Goal: Task Accomplishment & Management: Manage account settings

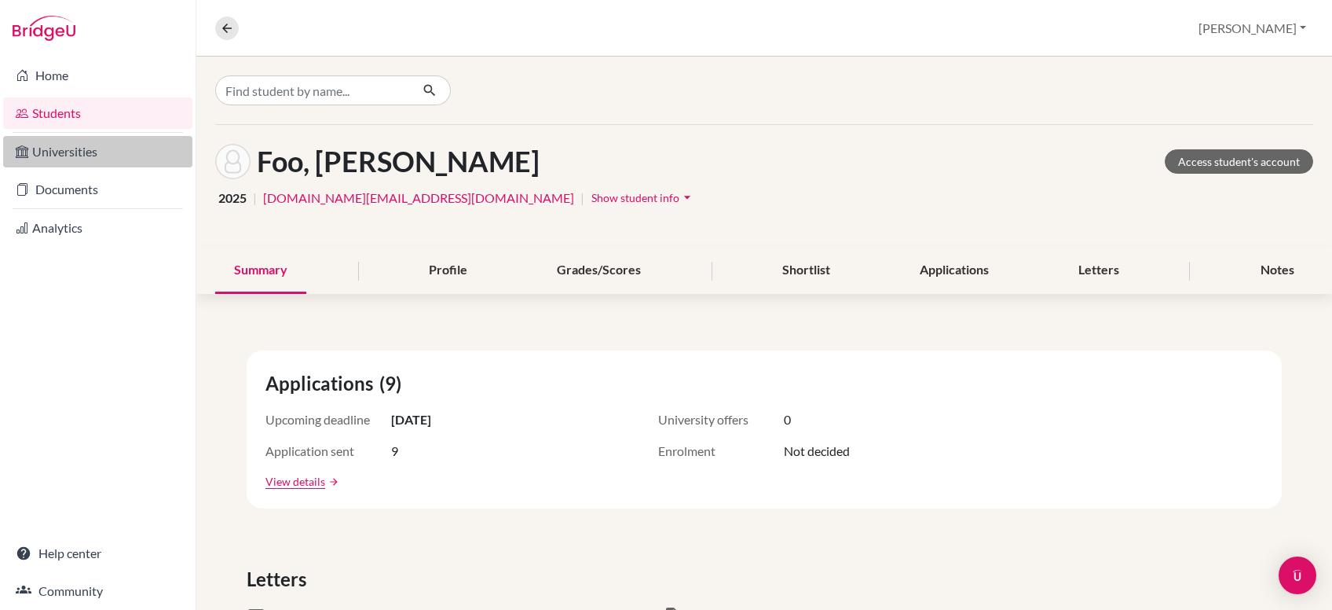
click at [82, 148] on link "Universities" at bounding box center [97, 151] width 189 height 31
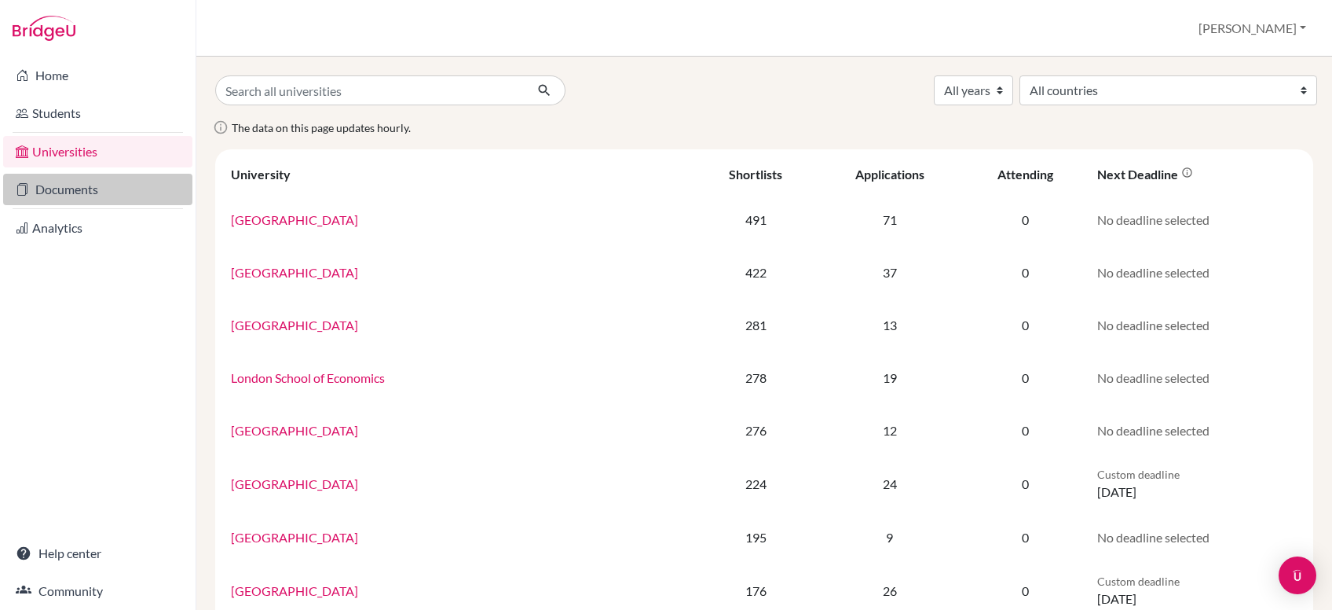
click at [75, 192] on link "Documents" at bounding box center [97, 189] width 189 height 31
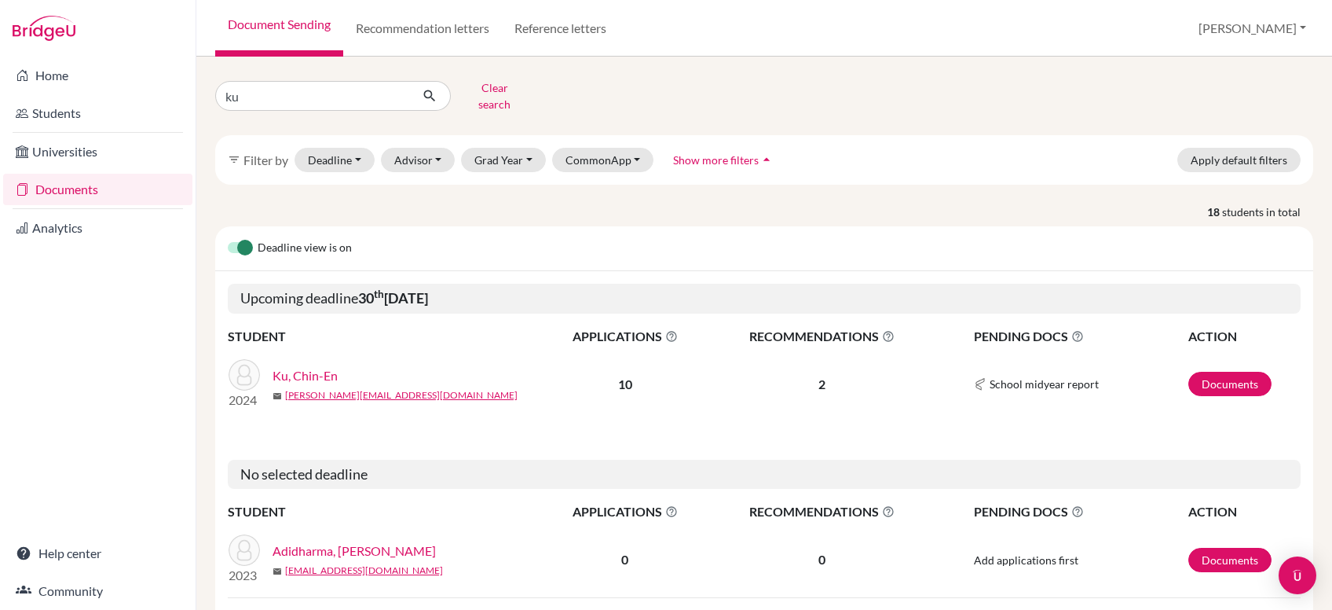
click at [307, 366] on link "Ku, Chin-En" at bounding box center [305, 375] width 65 height 19
click at [325, 366] on link "Ku, Chin-En" at bounding box center [305, 375] width 65 height 19
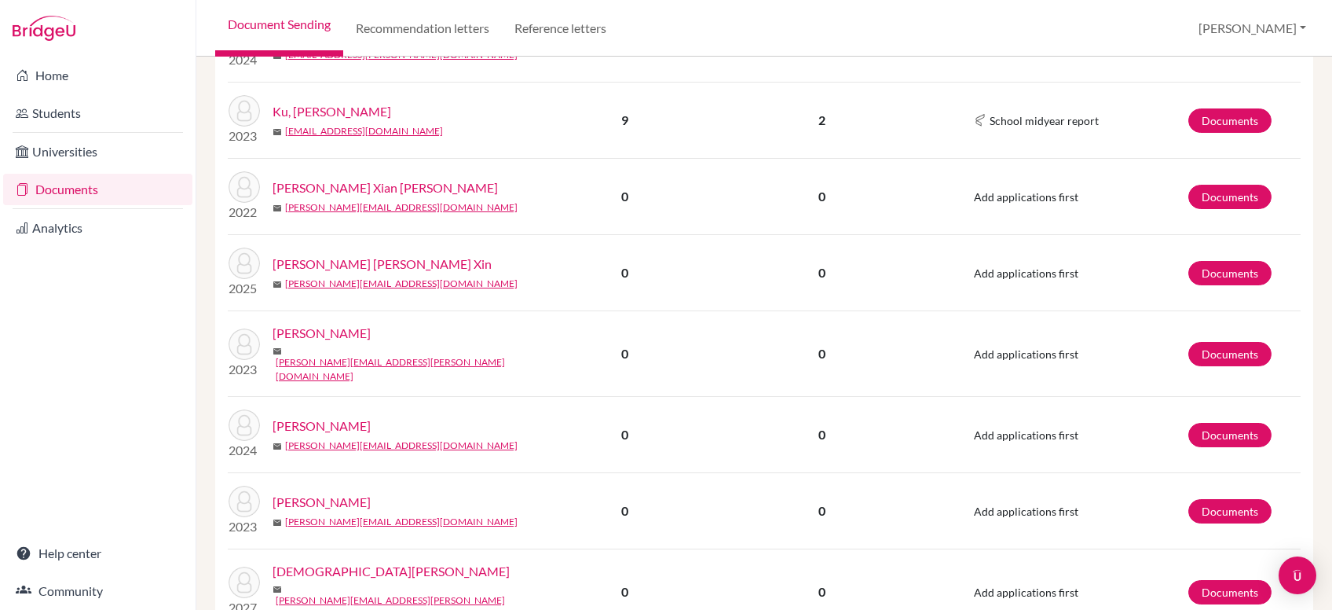
scroll to position [296, 0]
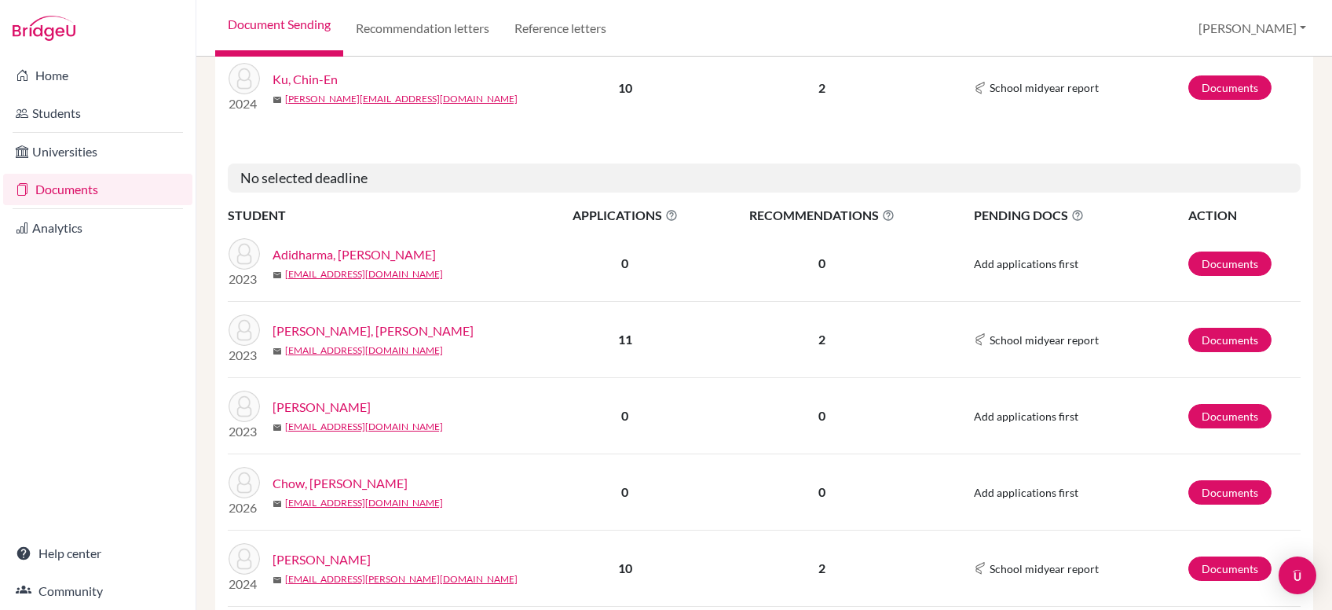
click at [359, 321] on link "[PERSON_NAME], [PERSON_NAME]" at bounding box center [373, 330] width 201 height 19
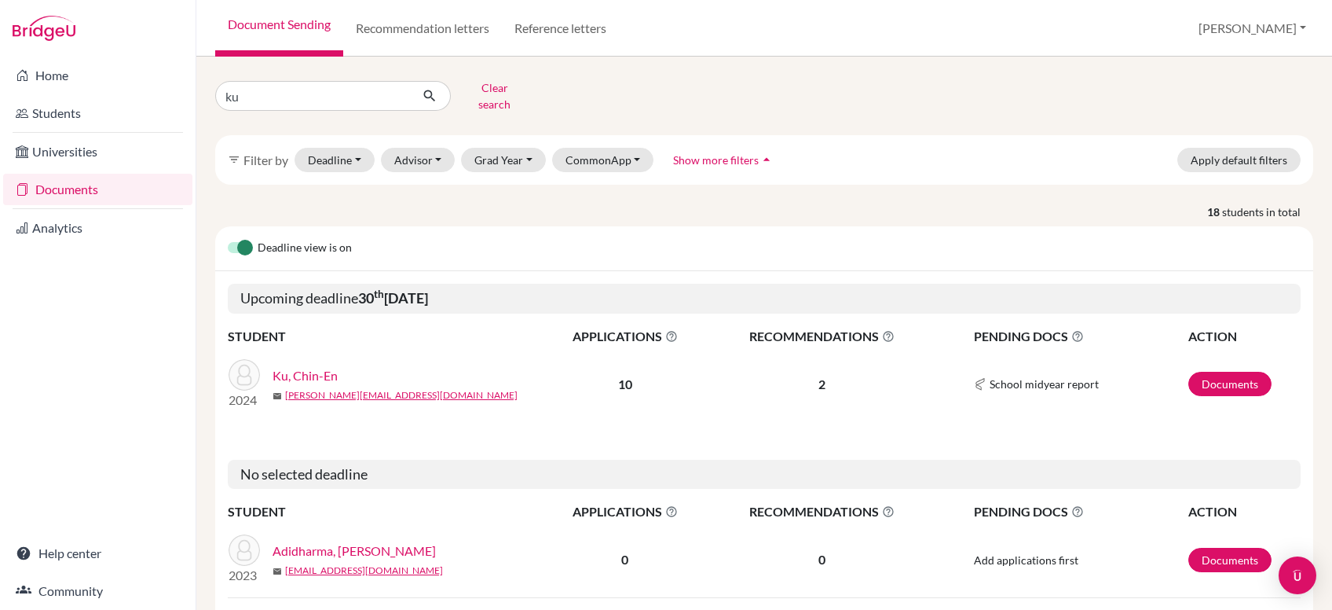
click at [717, 153] on span "Show more filters" at bounding box center [716, 159] width 86 height 13
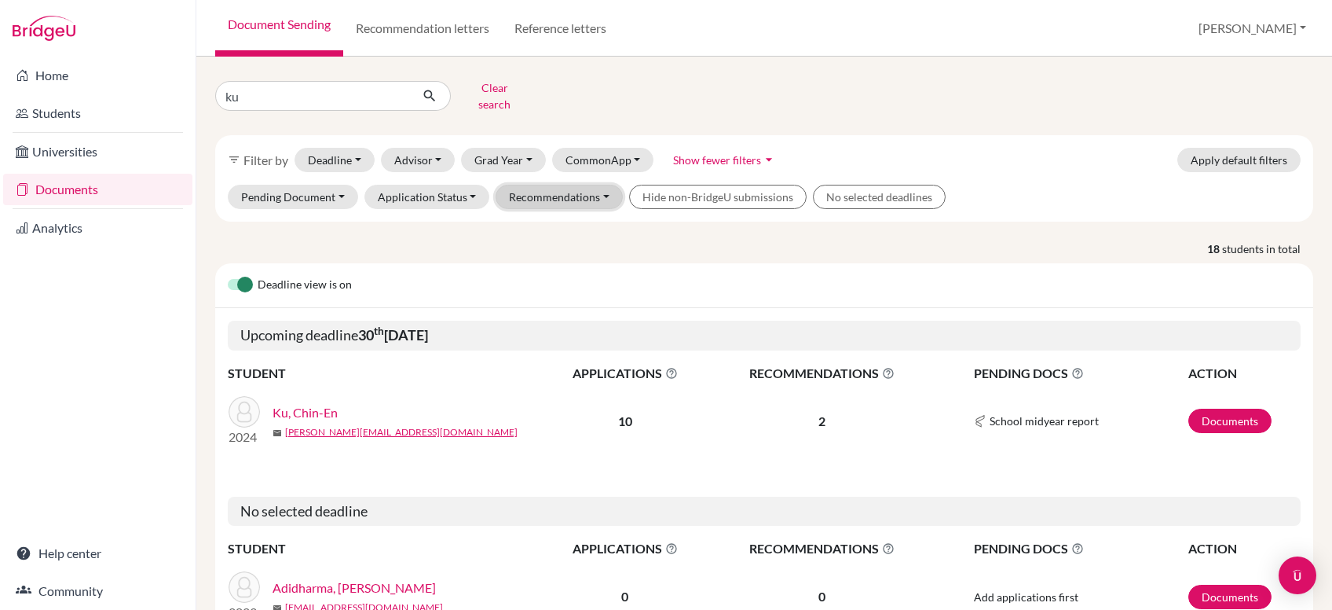
click at [595, 185] on button "Recommendations" at bounding box center [559, 197] width 127 height 24
click at [569, 221] on span "Pending submissions" at bounding box center [572, 230] width 114 height 19
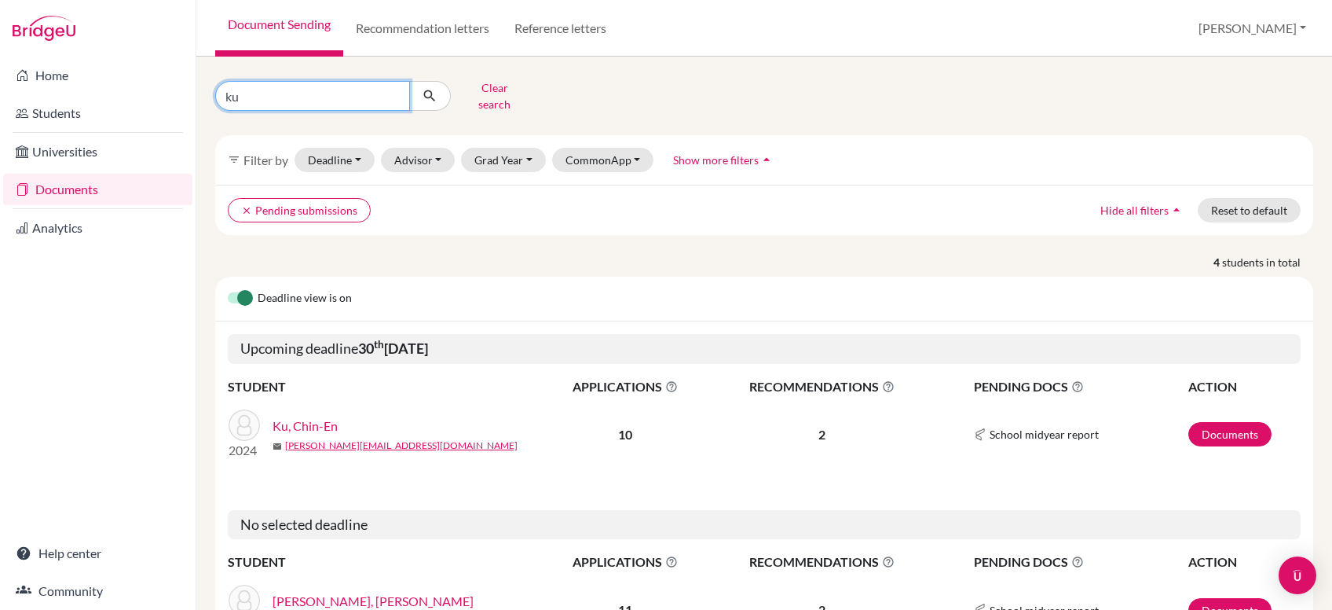
click at [237, 89] on input "ku" at bounding box center [312, 96] width 195 height 30
type input "k"
click at [498, 85] on button "Clear search" at bounding box center [494, 95] width 87 height 41
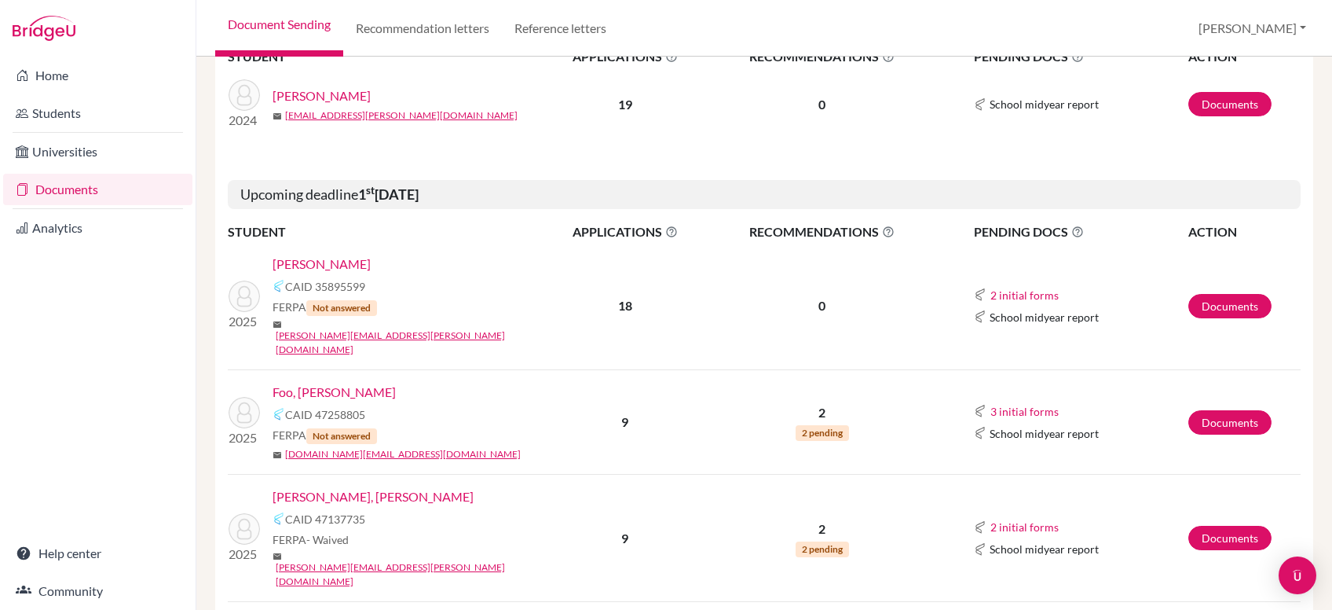
scroll to position [349, 0]
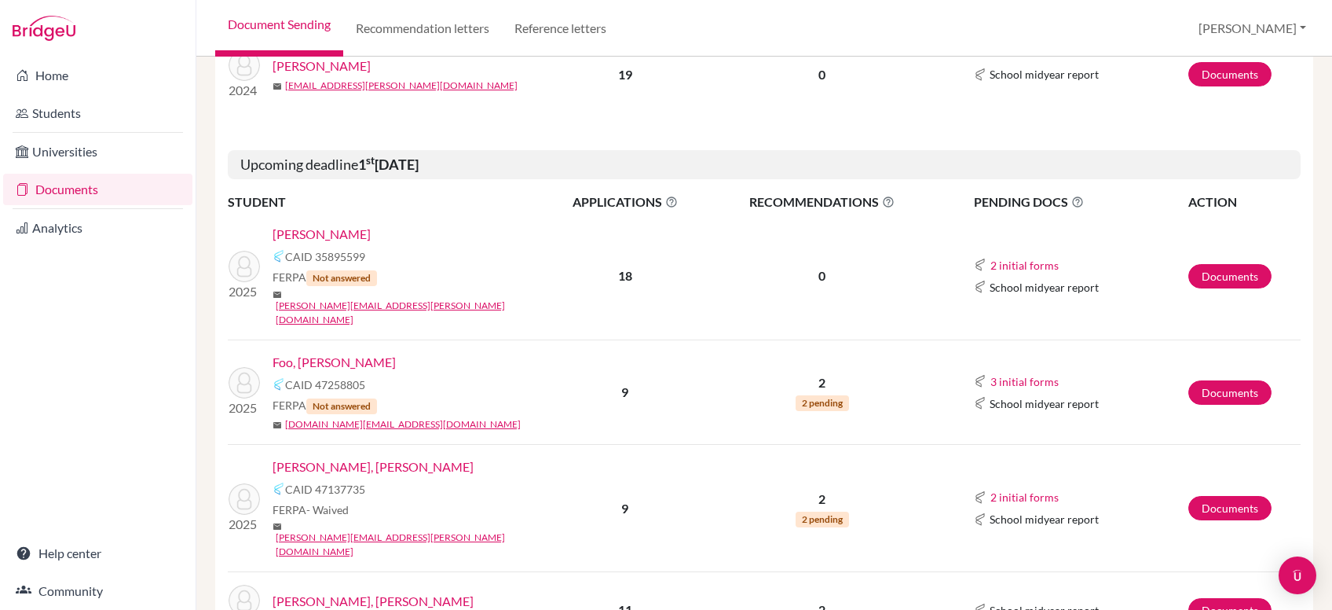
click at [314, 234] on link "[PERSON_NAME]" at bounding box center [322, 234] width 98 height 19
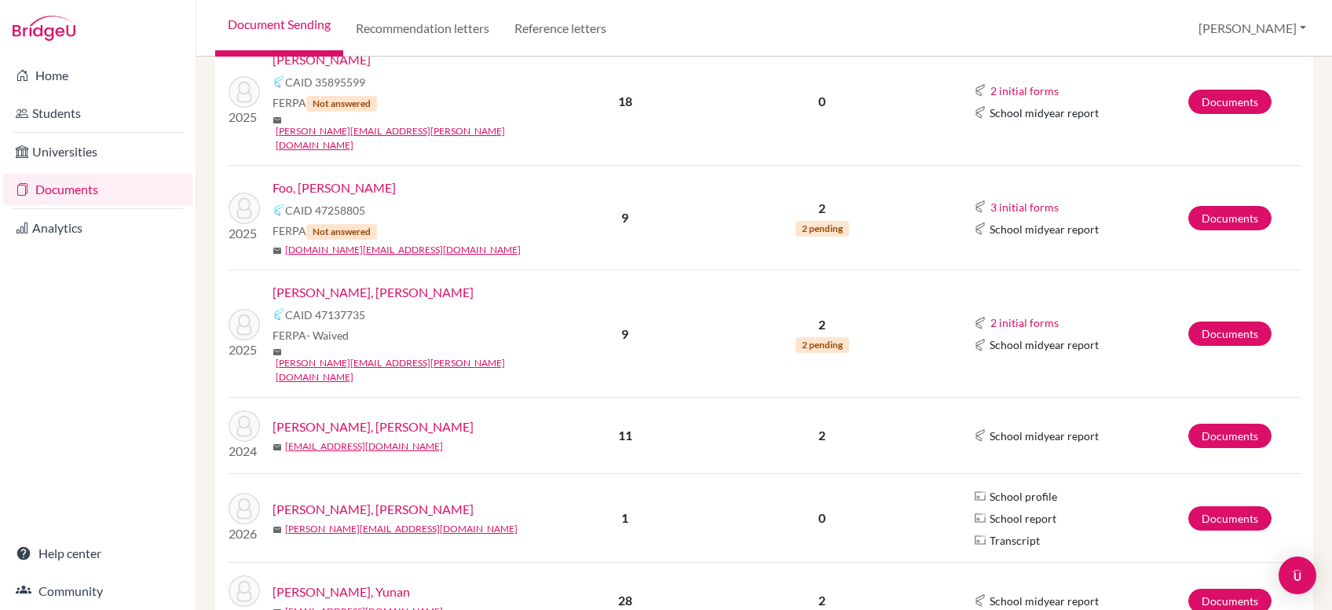
scroll to position [349, 0]
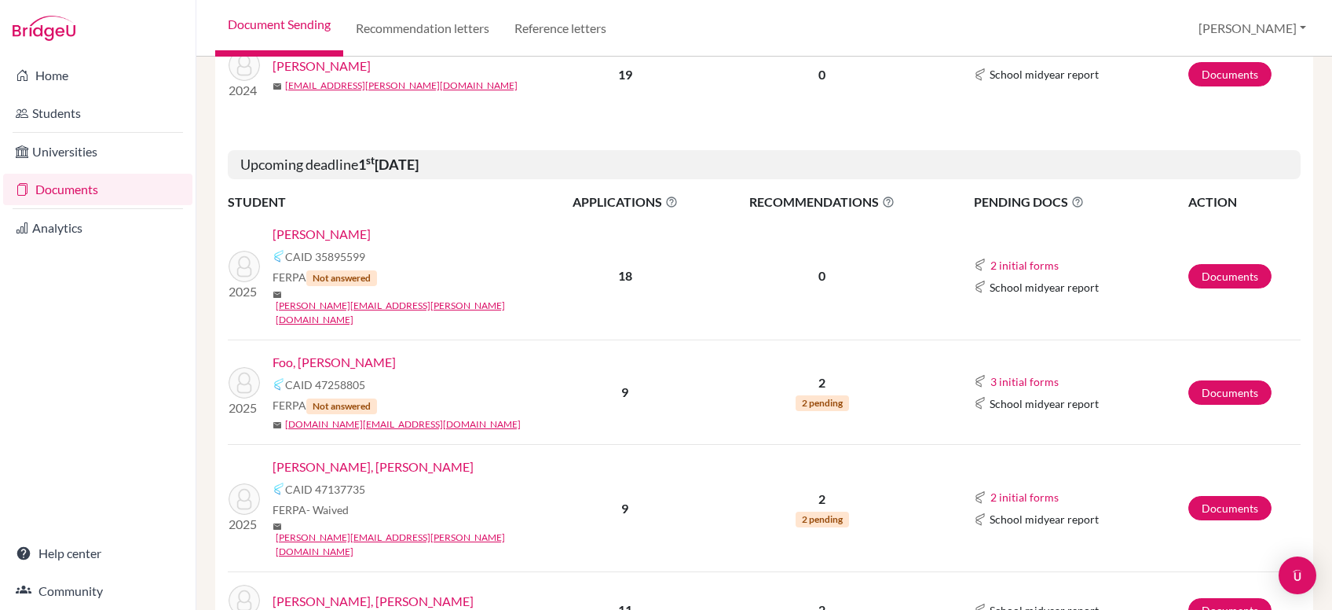
click at [302, 236] on link "[PERSON_NAME]" at bounding box center [322, 234] width 98 height 19
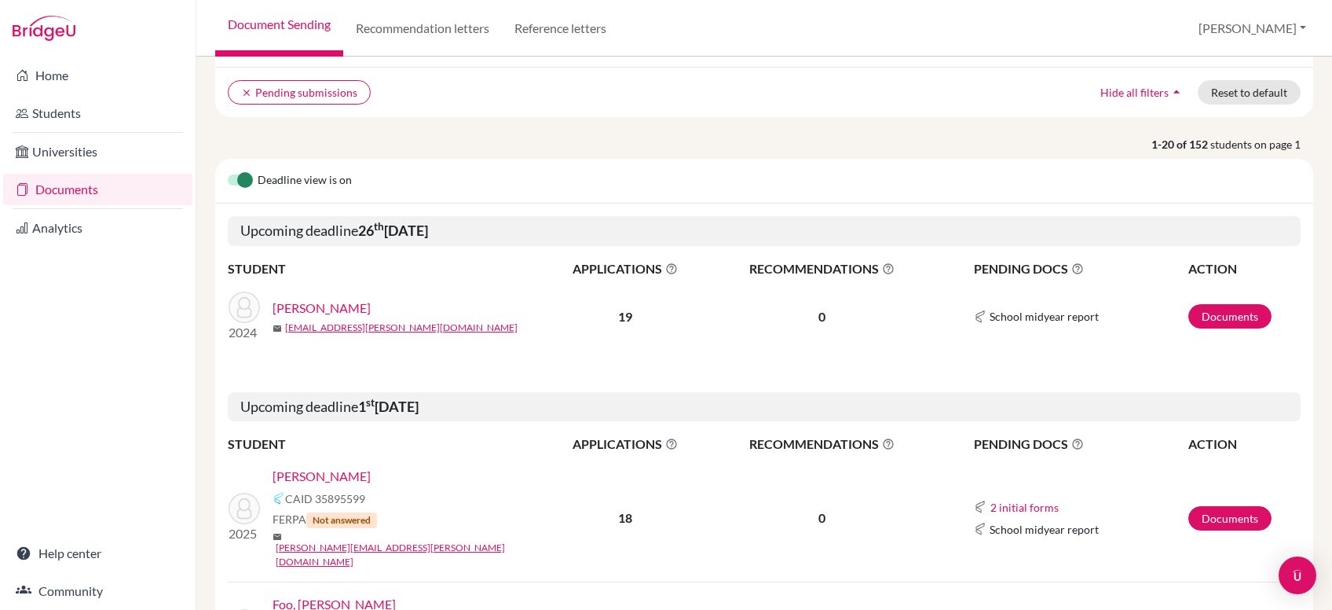
scroll to position [436, 0]
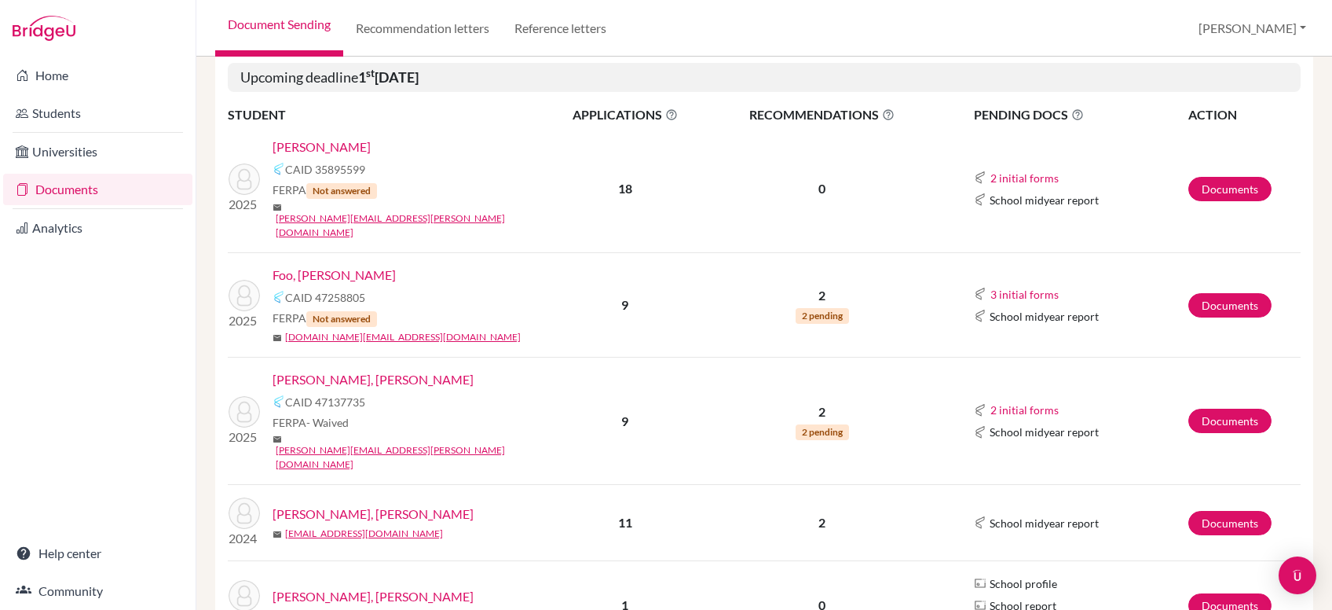
click at [323, 504] on link "[PERSON_NAME], [PERSON_NAME]" at bounding box center [373, 513] width 201 height 19
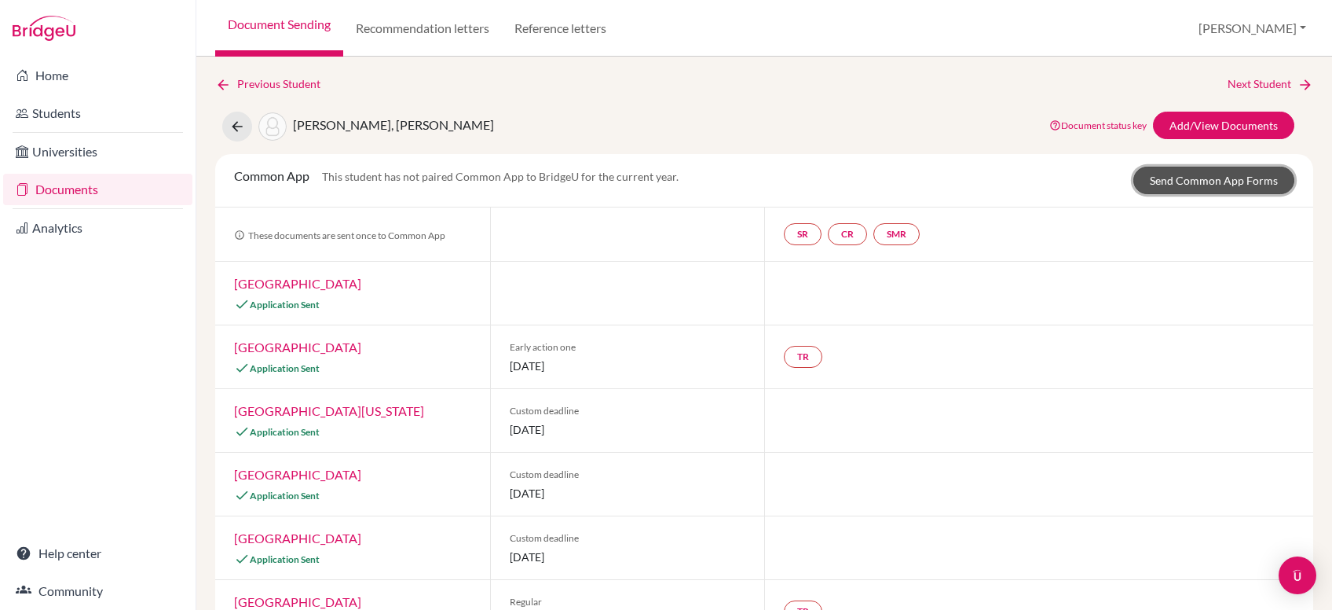
click at [1234, 185] on link "Send Common App Forms" at bounding box center [1214, 180] width 161 height 27
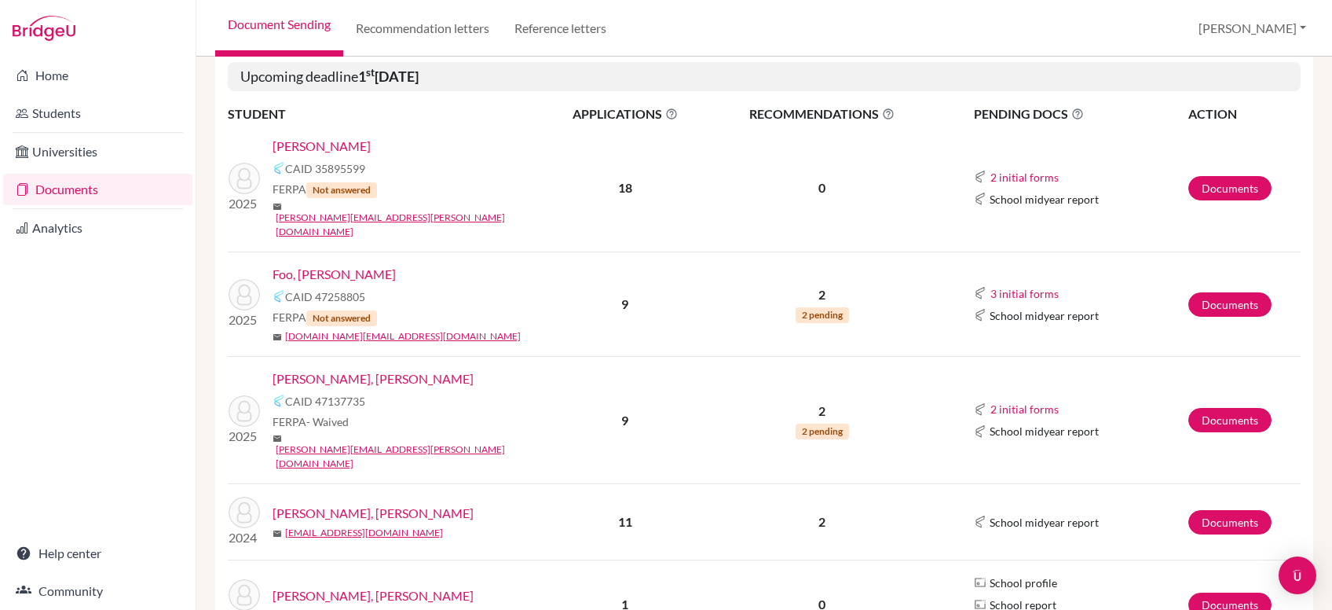
scroll to position [523, 0]
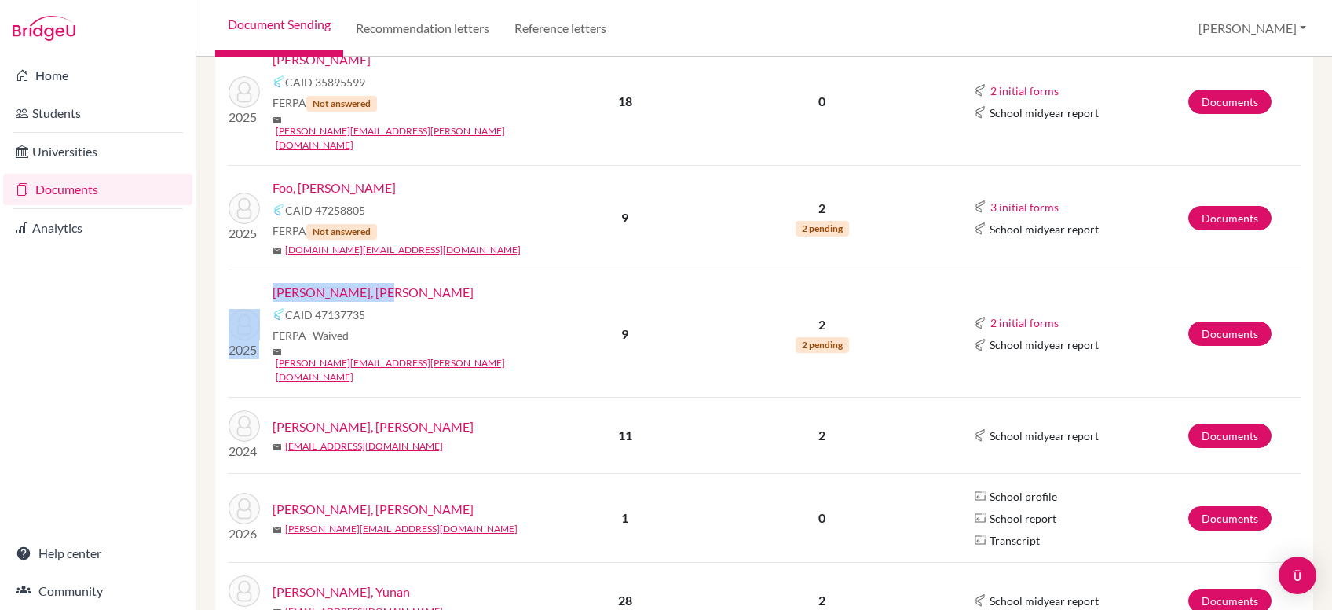
drag, startPoint x: 395, startPoint y: 266, endPoint x: 267, endPoint y: 265, distance: 128.1
click at [251, 283] on div "2025 [PERSON_NAME], [PERSON_NAME] CAID 47137735 FERPA - Waived mail [PERSON_NAM…" at bounding box center [385, 333] width 336 height 101
click at [465, 305] on div "CAID 47137735" at bounding box center [413, 314] width 280 height 19
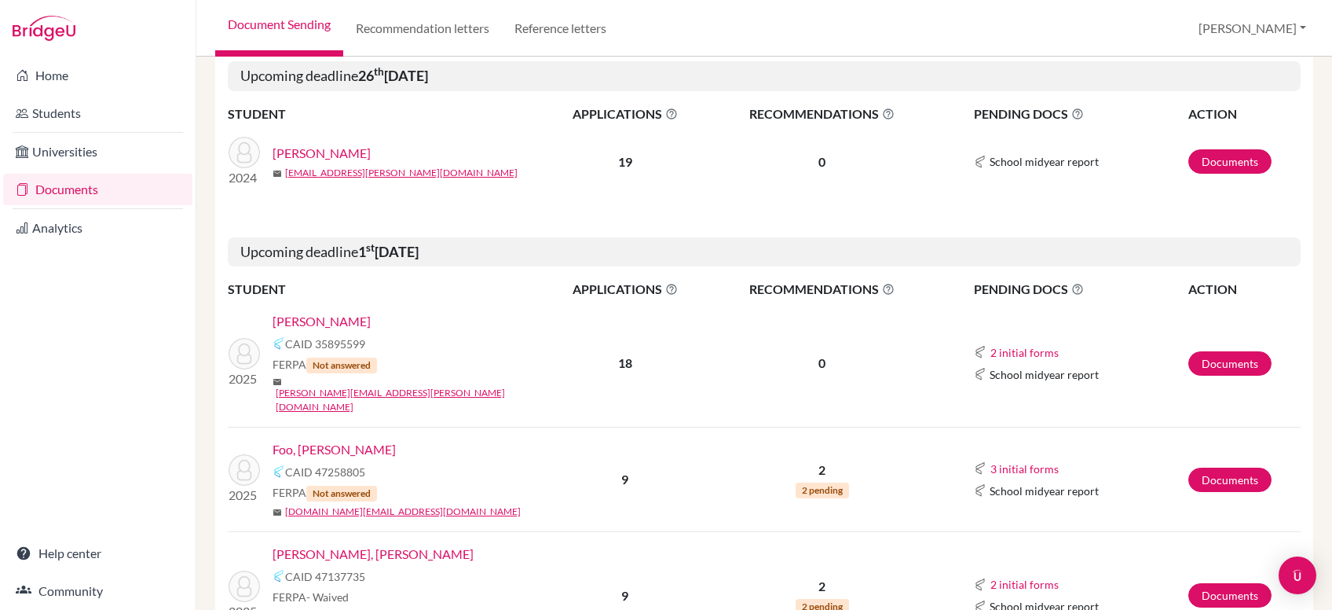
scroll to position [0, 0]
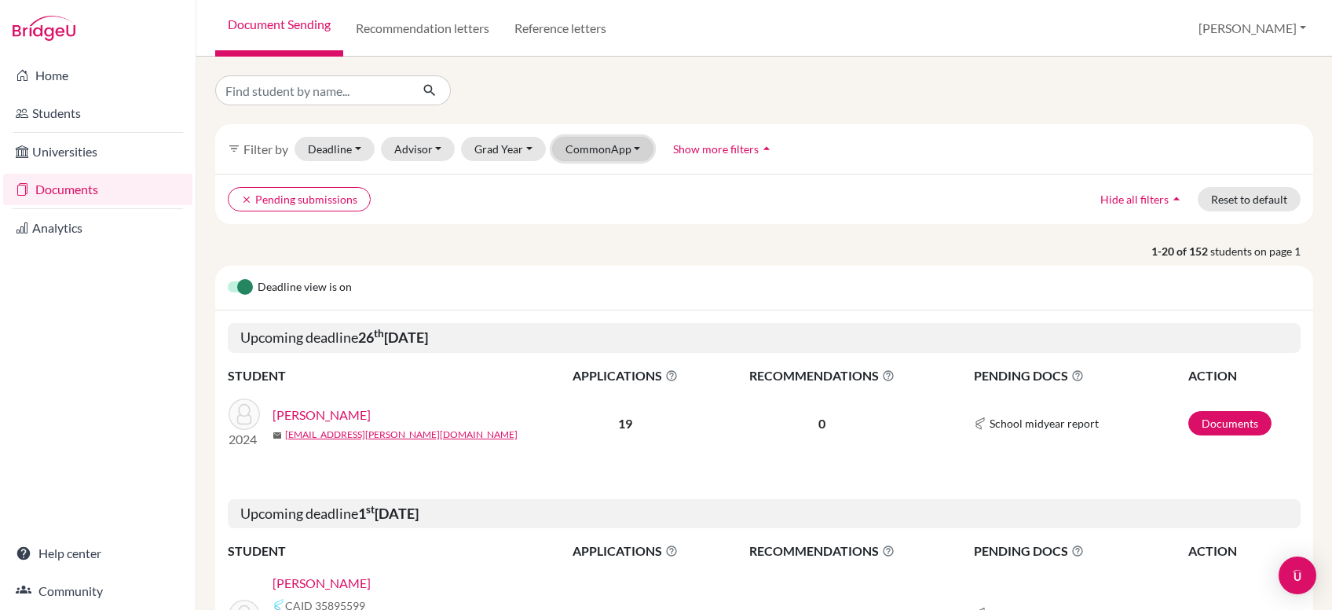
click at [632, 151] on button "CommonApp" at bounding box center [603, 149] width 102 height 24
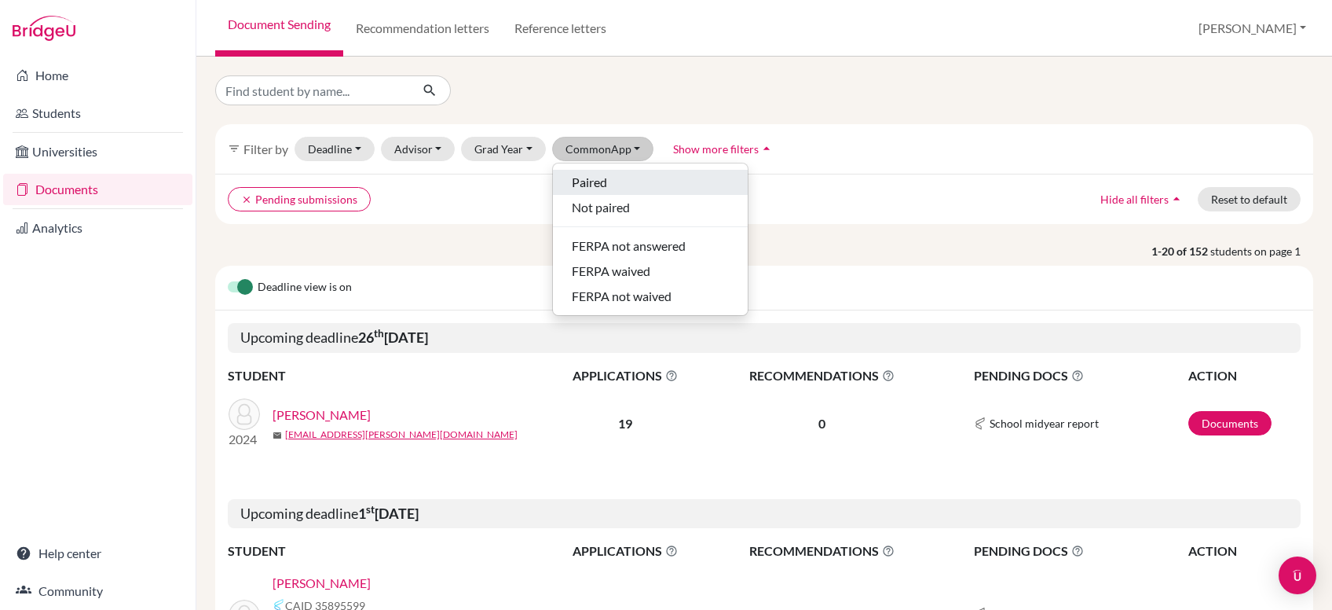
click at [588, 184] on span "Paired" at bounding box center [589, 182] width 35 height 19
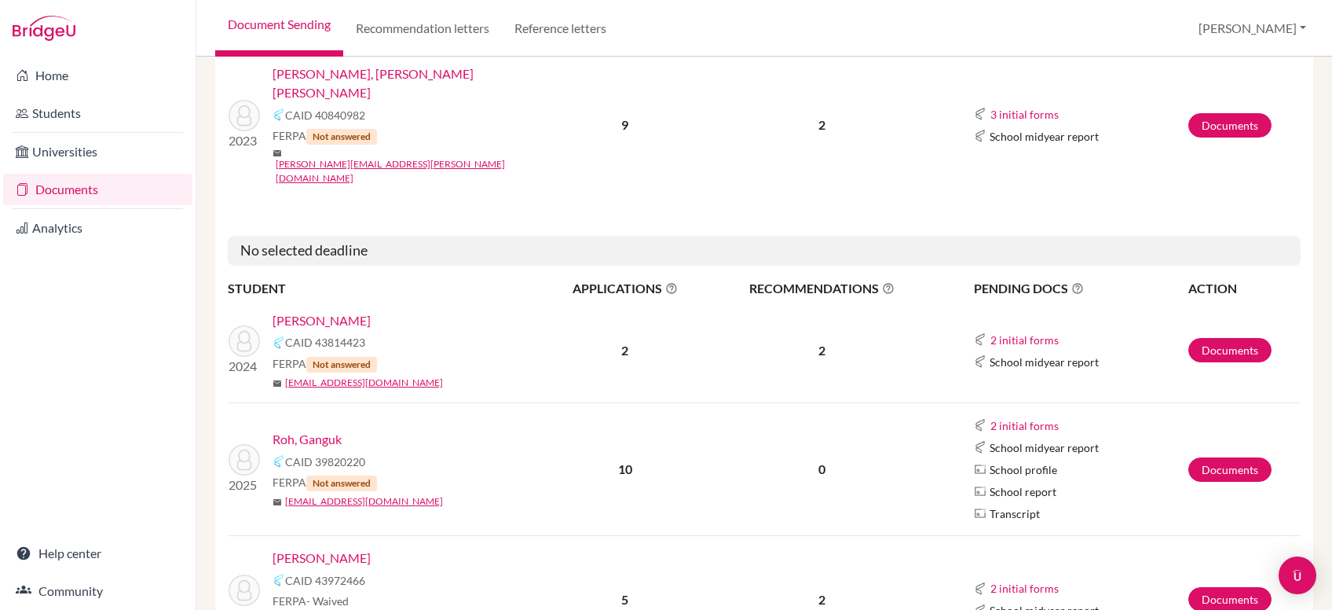
scroll to position [795, 0]
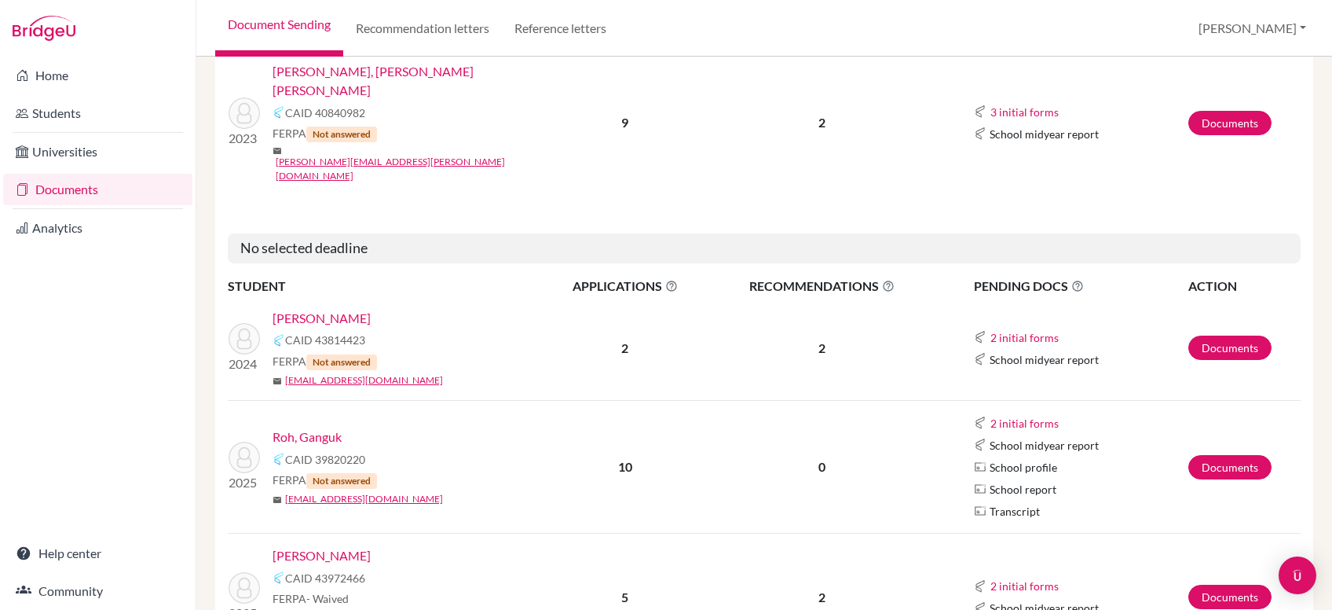
click at [312, 309] on link "Asri, Aryan" at bounding box center [322, 318] width 98 height 19
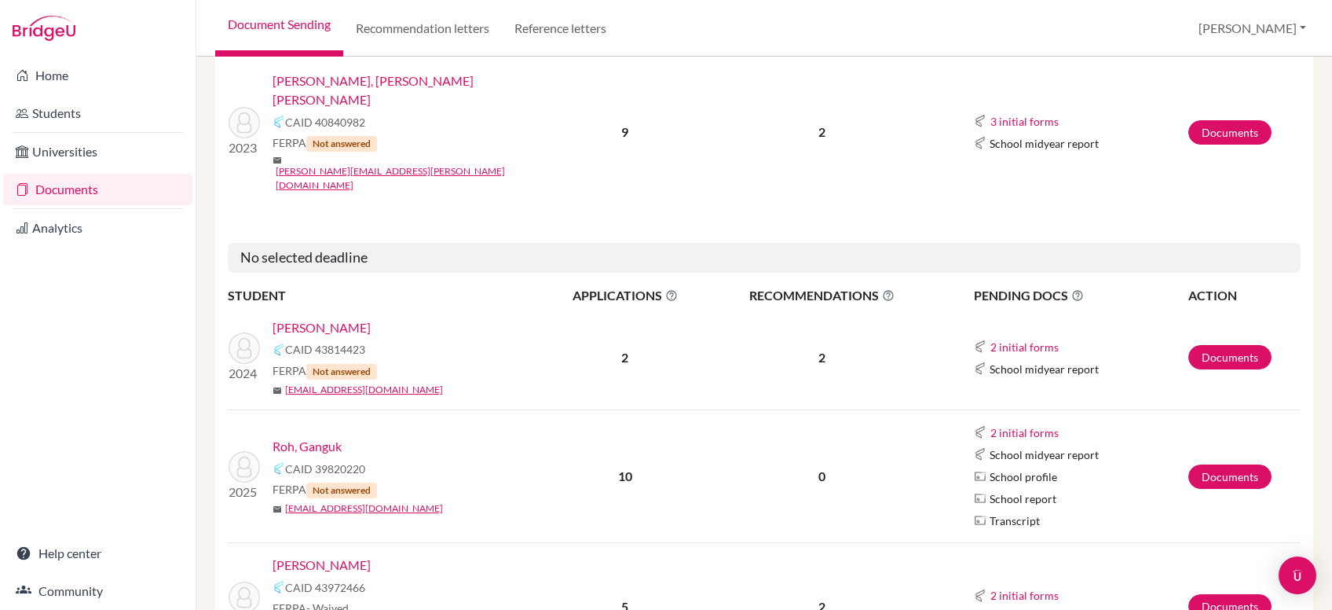
scroll to position [436, 0]
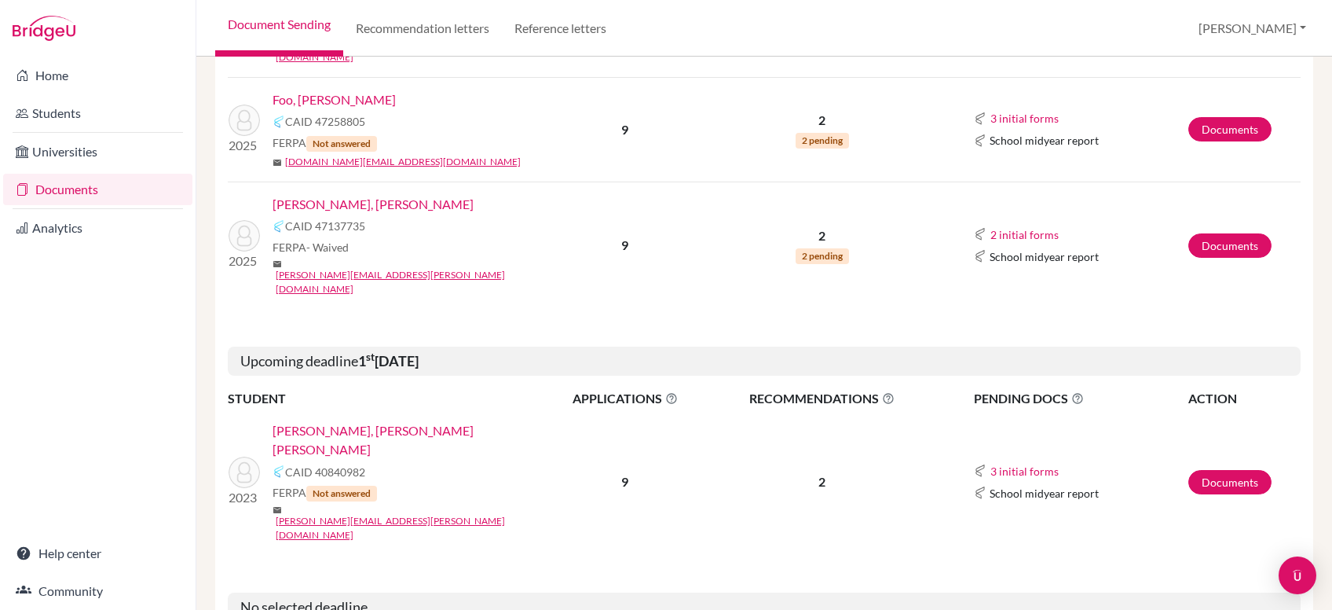
click at [369, 421] on link "[PERSON_NAME], [PERSON_NAME] [PERSON_NAME]" at bounding box center [413, 440] width 280 height 38
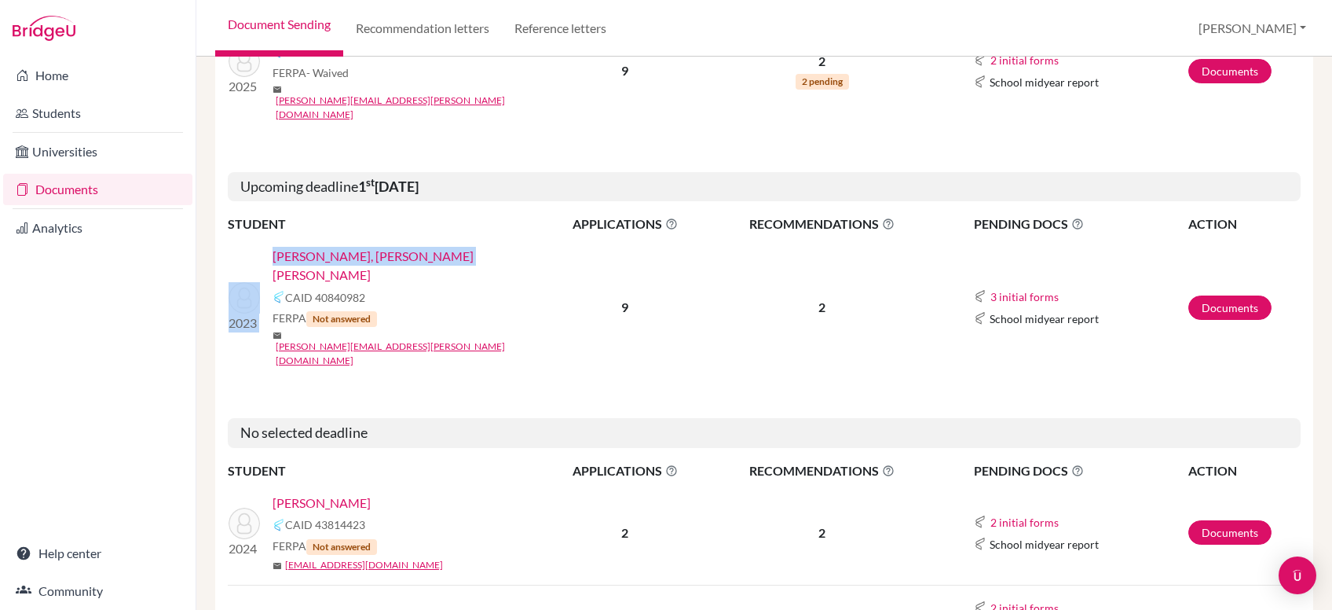
drag, startPoint x: 447, startPoint y: 207, endPoint x: 261, endPoint y: 208, distance: 186.2
click at [261, 247] on div "2023 Chan, Daniel Roderick Fai Yee CAID 40840982 FERPA Not answered mail daniel…" at bounding box center [385, 307] width 336 height 121
copy div "2023 Chan, Daniel Roderick Fai Yee"
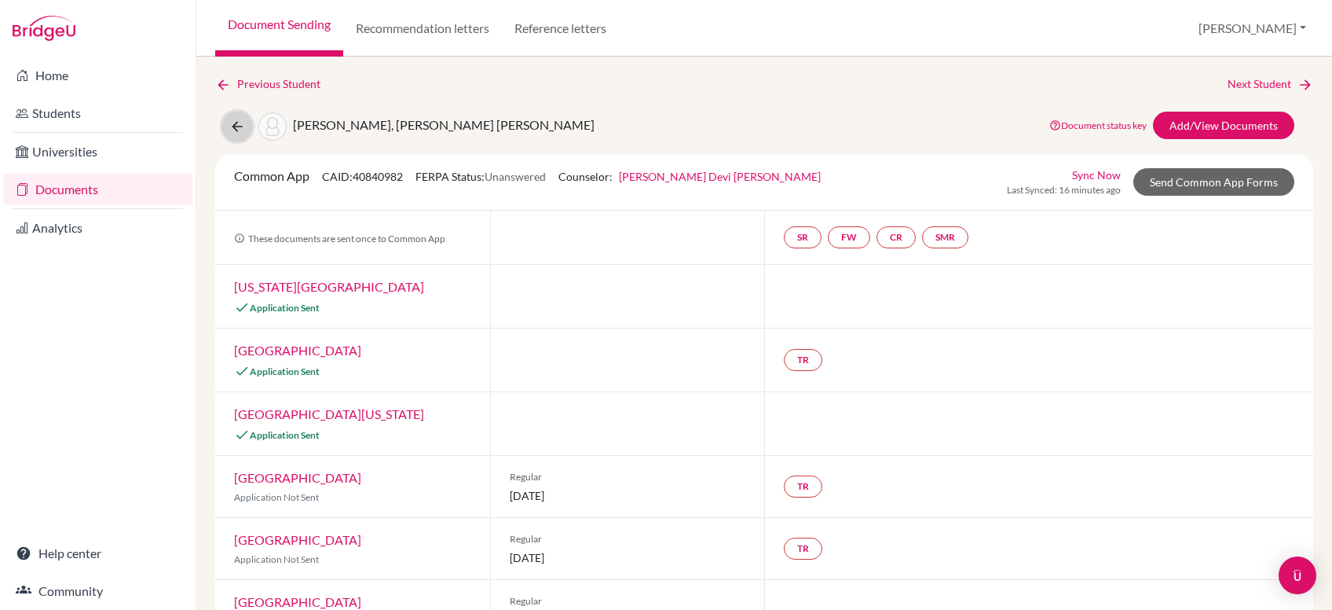
click at [247, 127] on button at bounding box center [237, 127] width 30 height 30
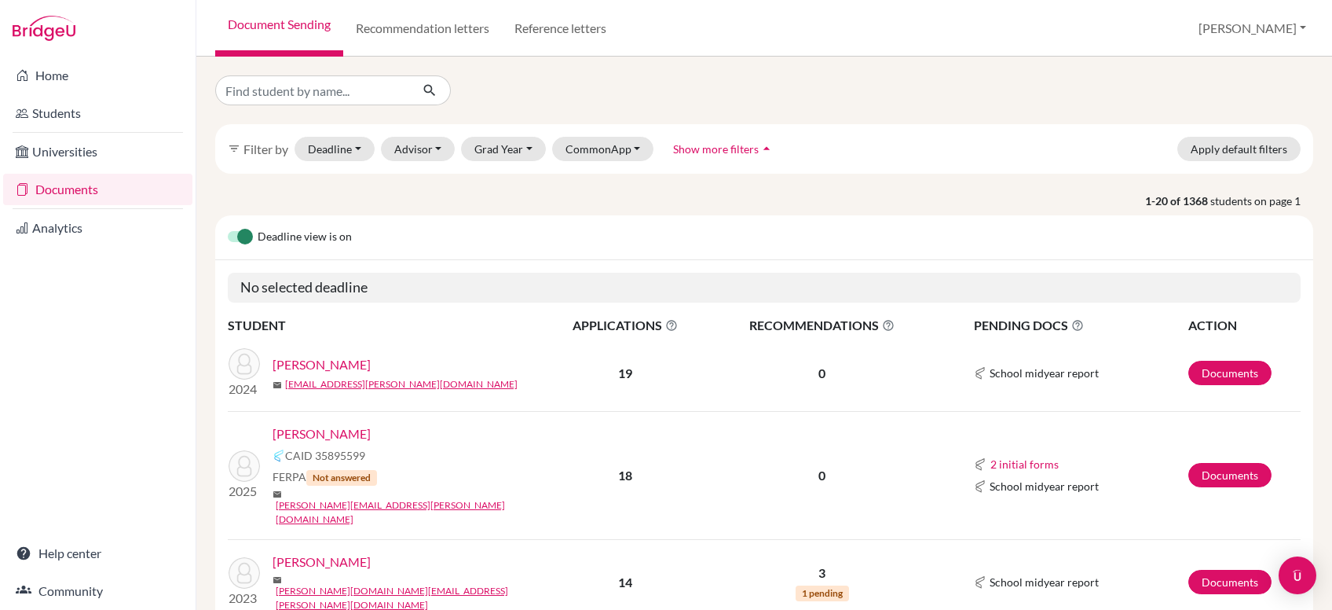
click at [371, 361] on link "[PERSON_NAME]" at bounding box center [322, 364] width 98 height 19
click at [628, 148] on button "CommonApp" at bounding box center [603, 149] width 102 height 24
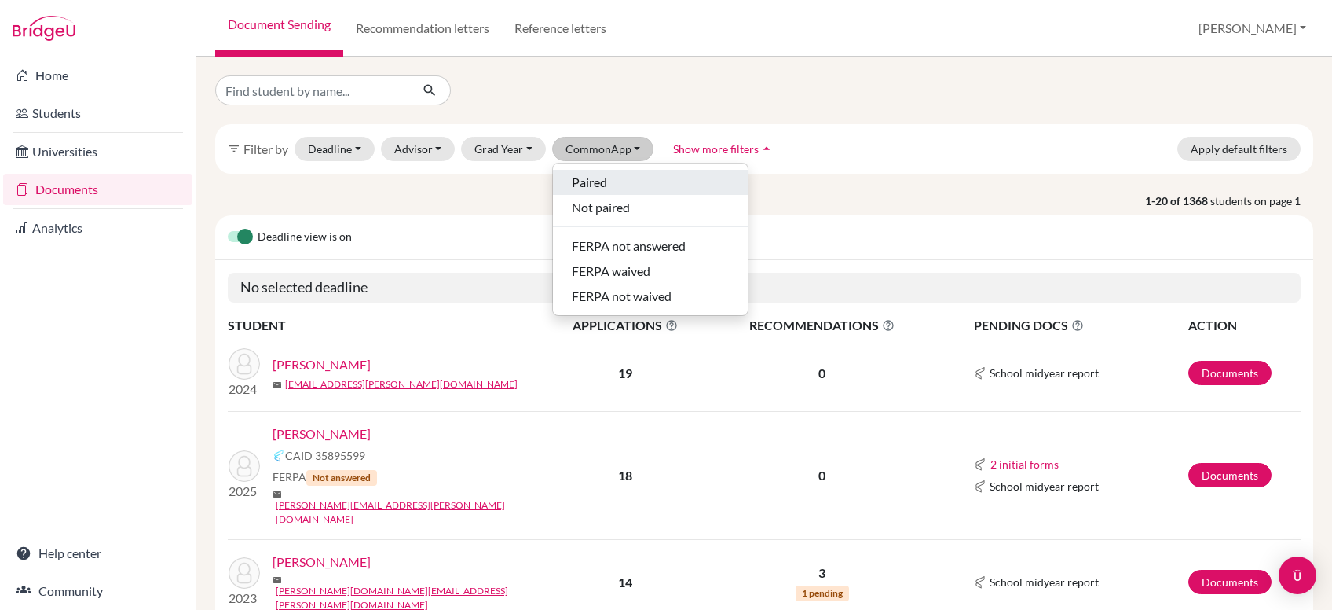
click at [604, 184] on div "Paired" at bounding box center [650, 182] width 157 height 19
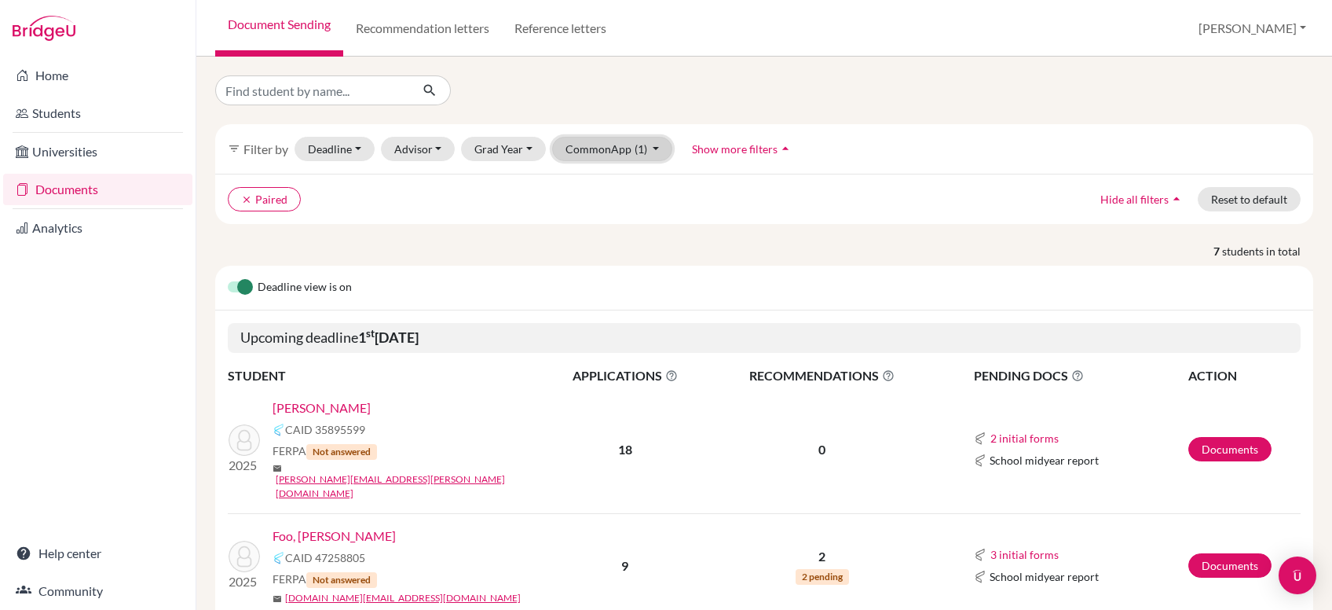
click at [635, 145] on span "(1)" at bounding box center [641, 148] width 13 height 13
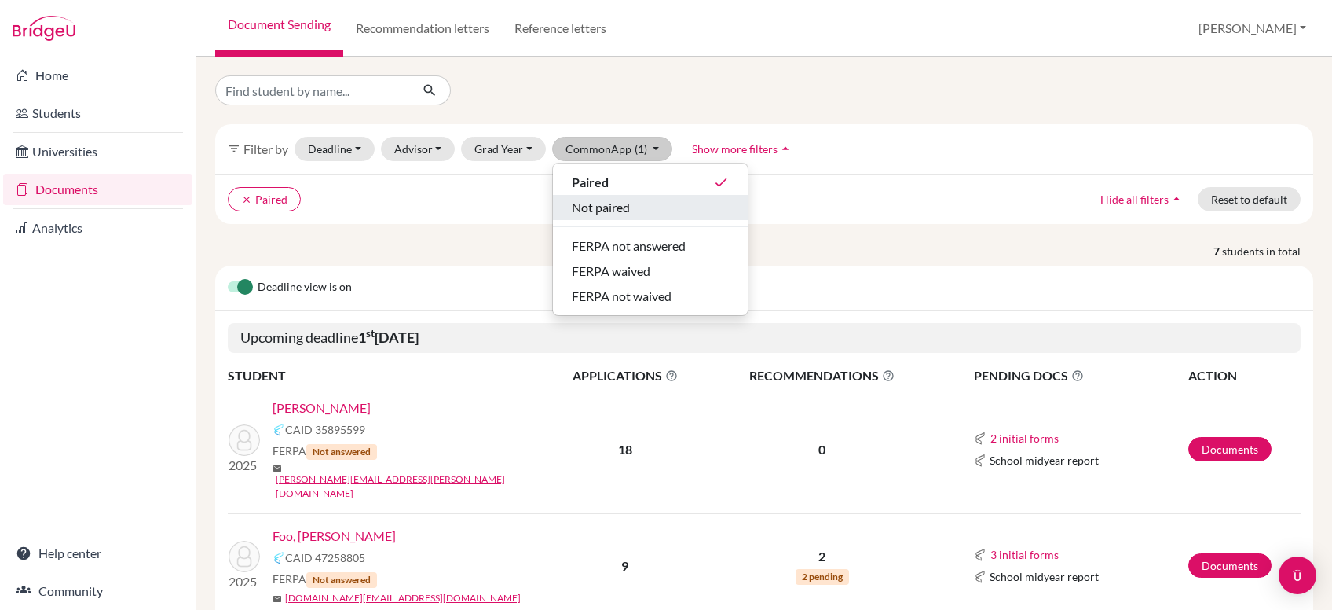
click at [615, 203] on span "Not paired" at bounding box center [601, 207] width 58 height 19
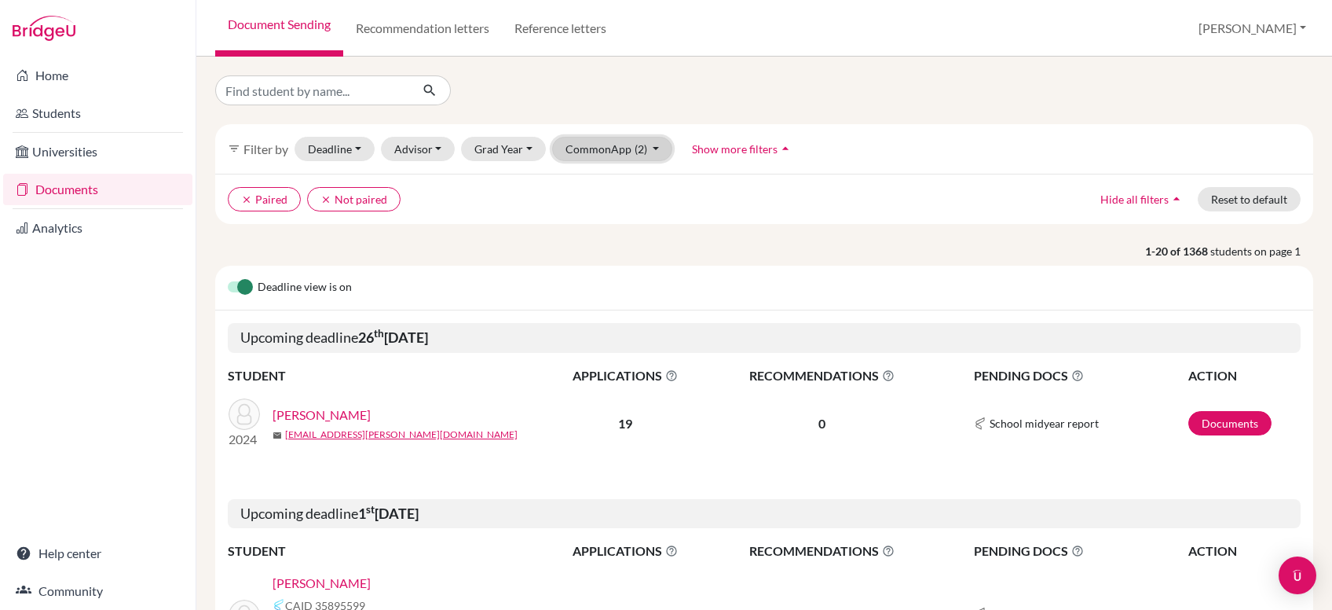
click at [652, 152] on button "CommonApp (2)" at bounding box center [612, 149] width 121 height 24
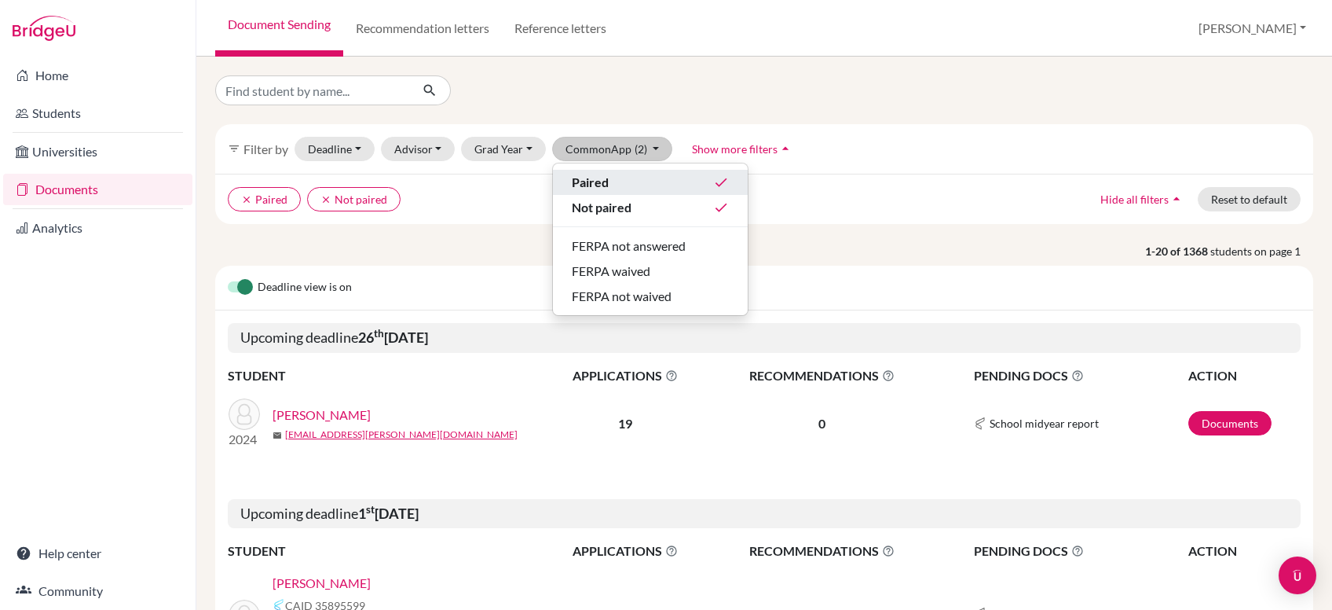
click at [606, 174] on div "Paired done" at bounding box center [650, 182] width 157 height 19
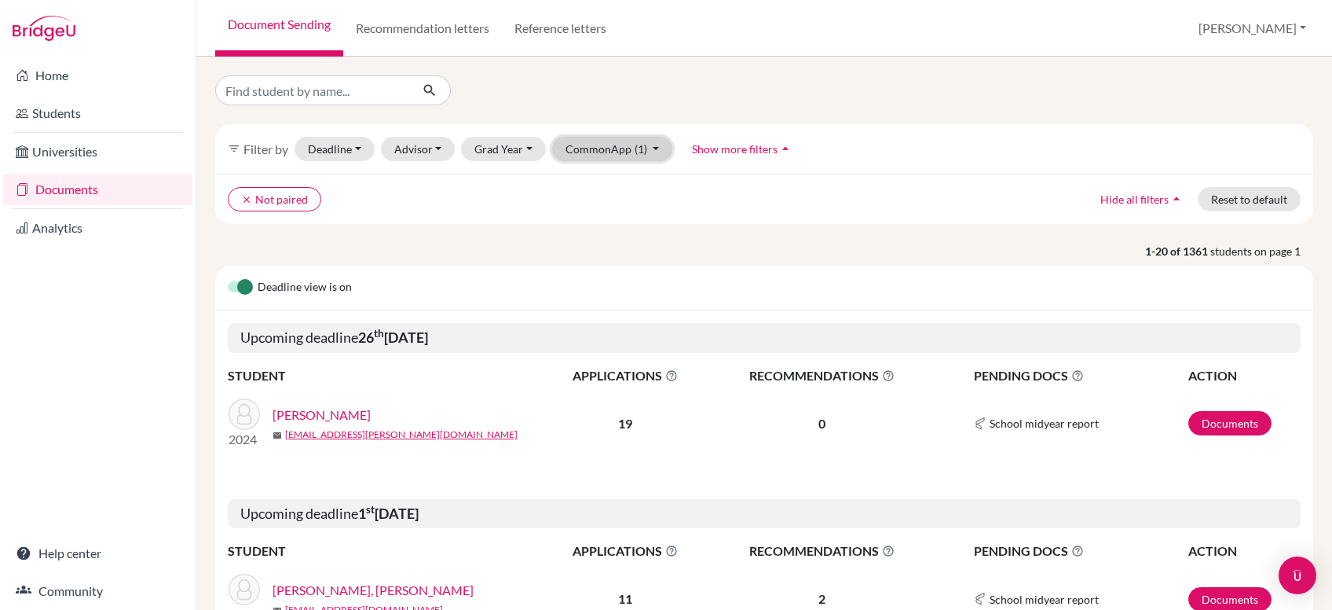
click at [643, 145] on button "CommonApp (1)" at bounding box center [612, 149] width 121 height 24
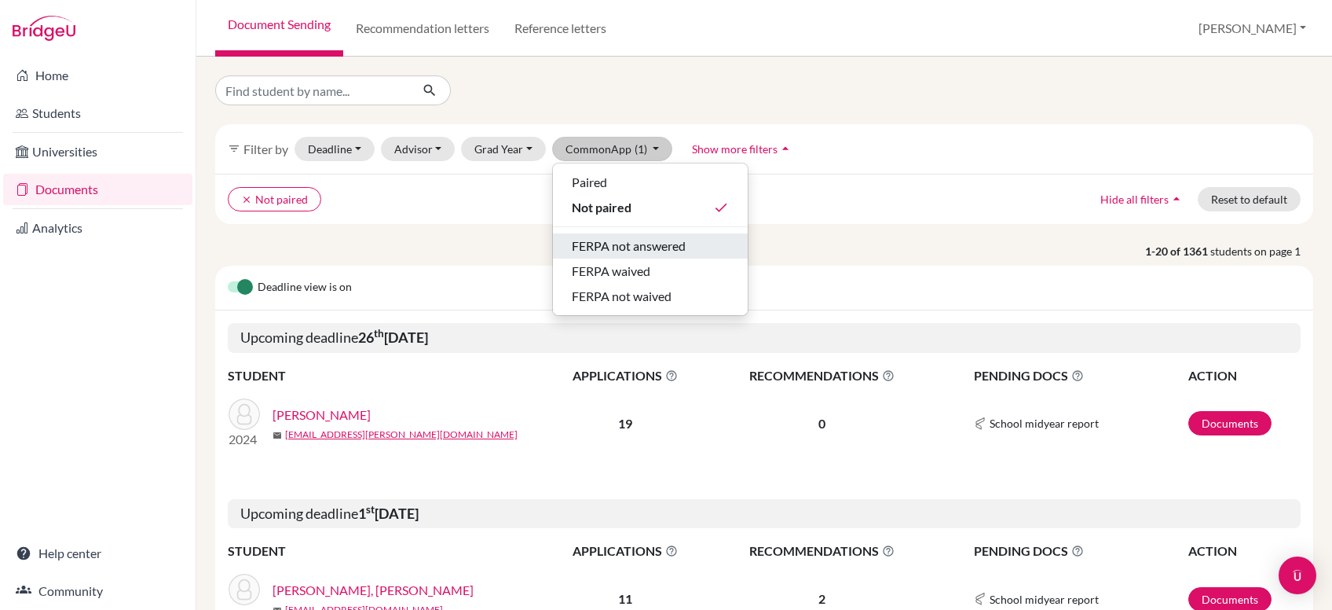
click at [650, 246] on span "FERPA not answered" at bounding box center [629, 245] width 114 height 19
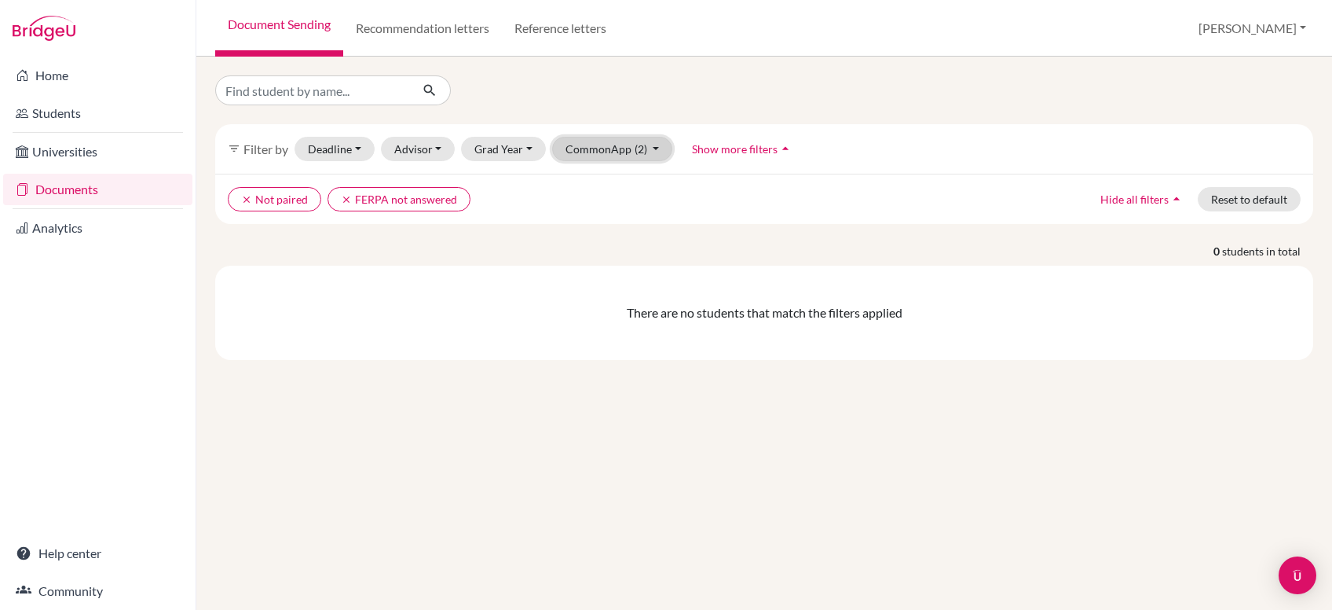
click at [648, 151] on button "CommonApp (2)" at bounding box center [612, 149] width 121 height 24
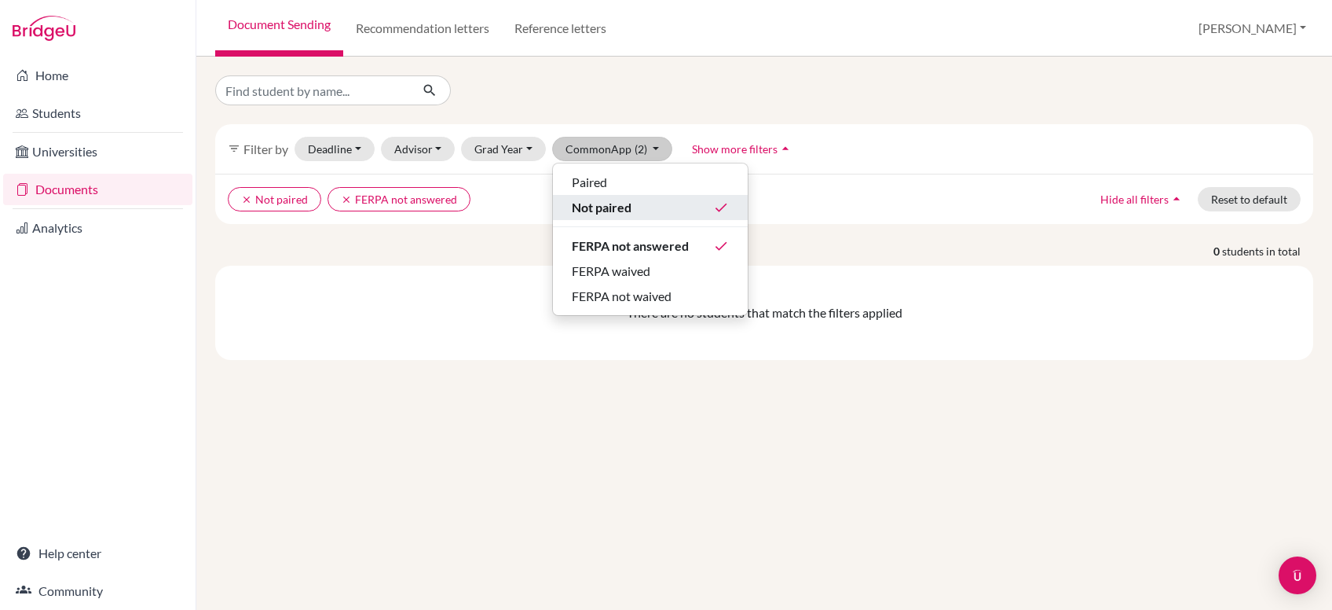
drag, startPoint x: 611, startPoint y: 209, endPoint x: 804, endPoint y: 328, distance: 227.2
click at [614, 206] on span "Not paired" at bounding box center [602, 207] width 60 height 19
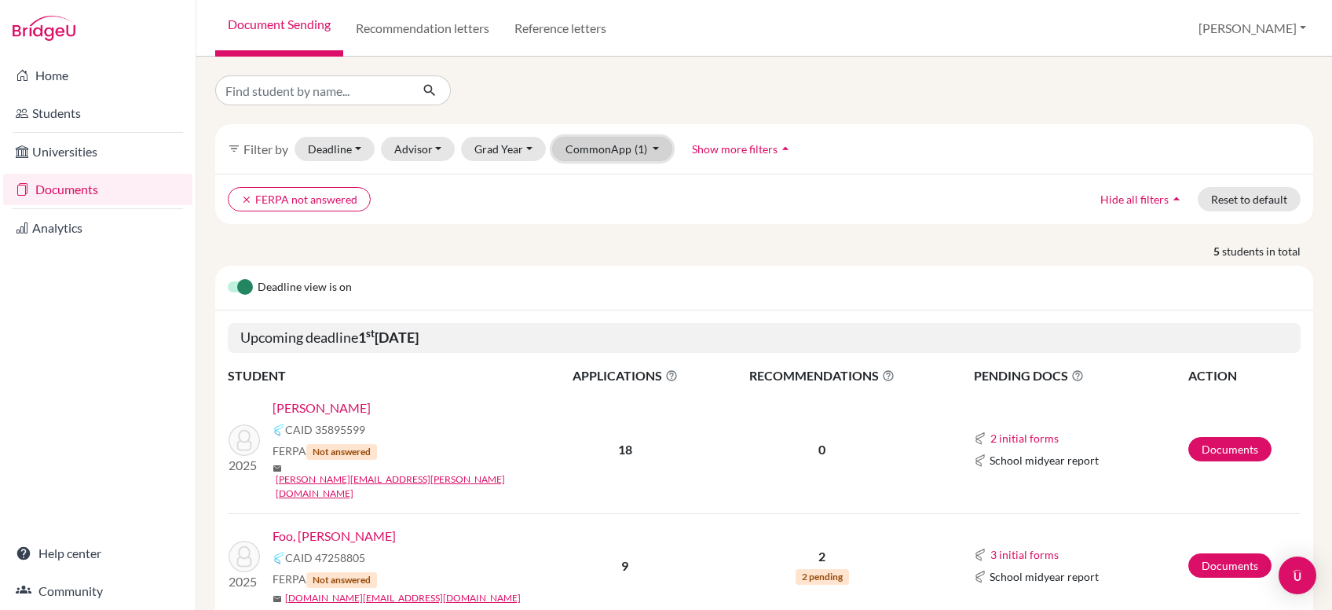
click at [649, 148] on button "CommonApp (1)" at bounding box center [612, 149] width 121 height 24
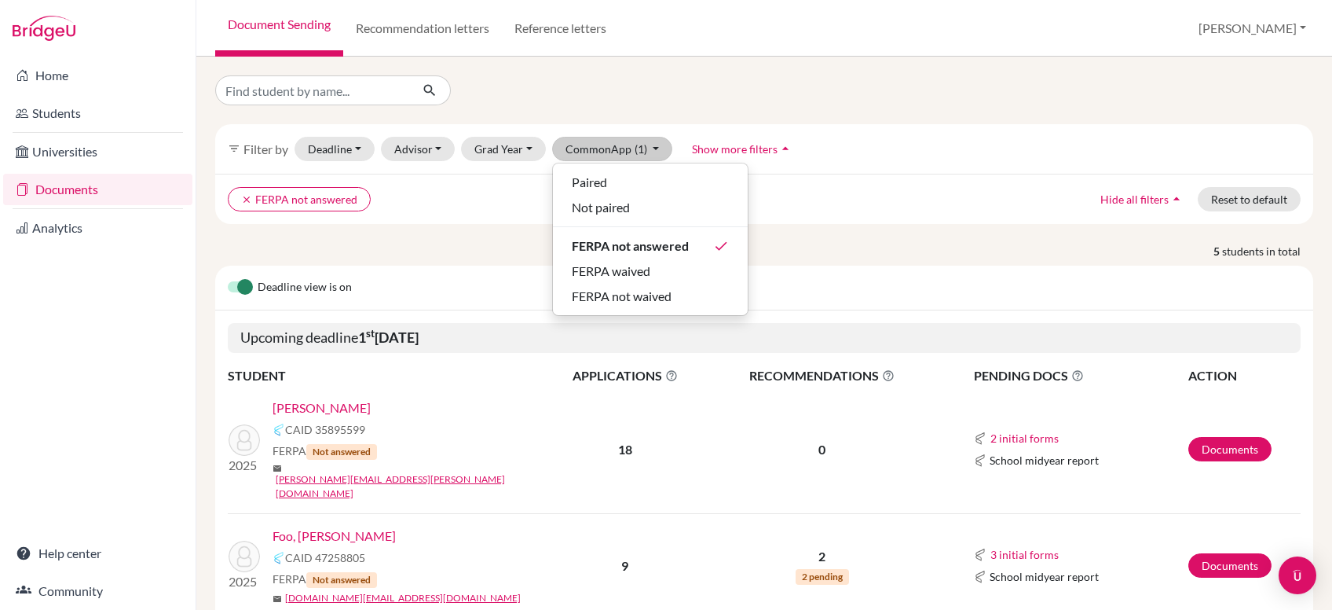
drag, startPoint x: 446, startPoint y: 228, endPoint x: 244, endPoint y: 225, distance: 202.7
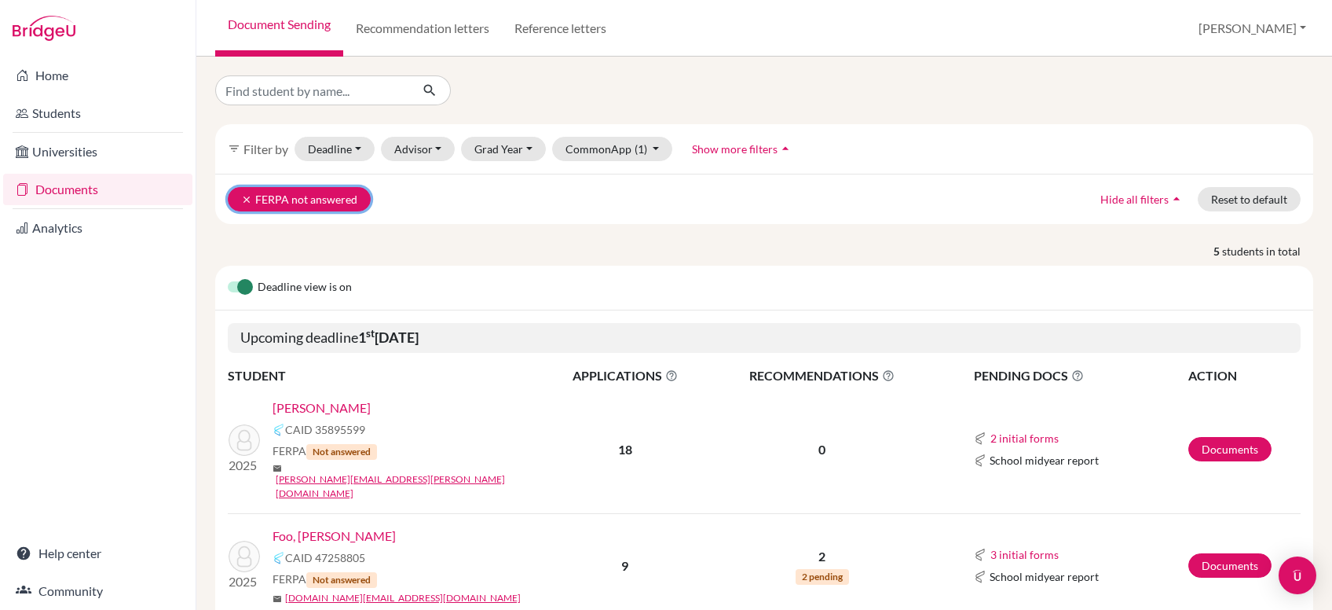
click at [247, 201] on icon "clear" at bounding box center [246, 199] width 11 height 11
